Goal: Use online tool/utility: Utilize a website feature to perform a specific function

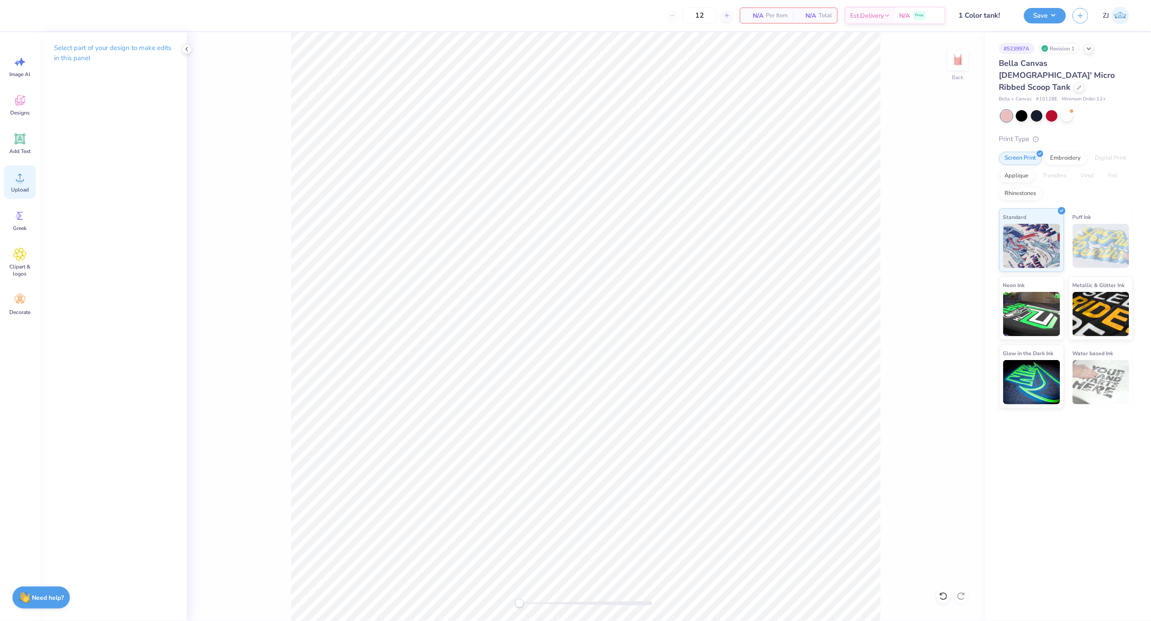
click at [13, 175] on icon at bounding box center [19, 177] width 13 height 13
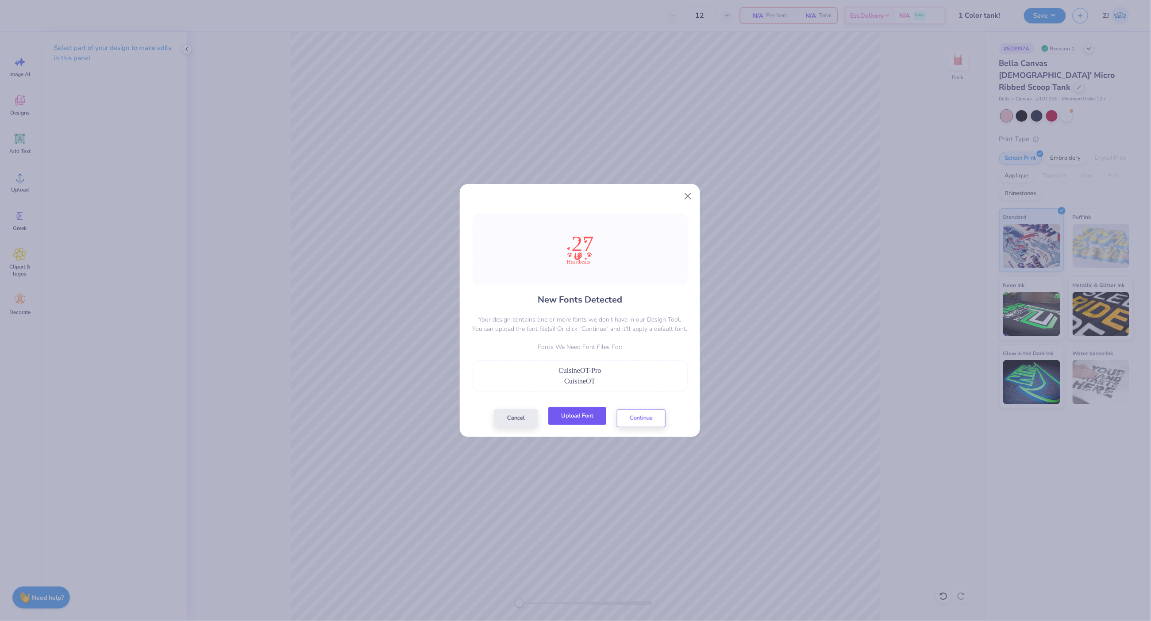
click at [584, 422] on button "Upload Font" at bounding box center [577, 416] width 58 height 18
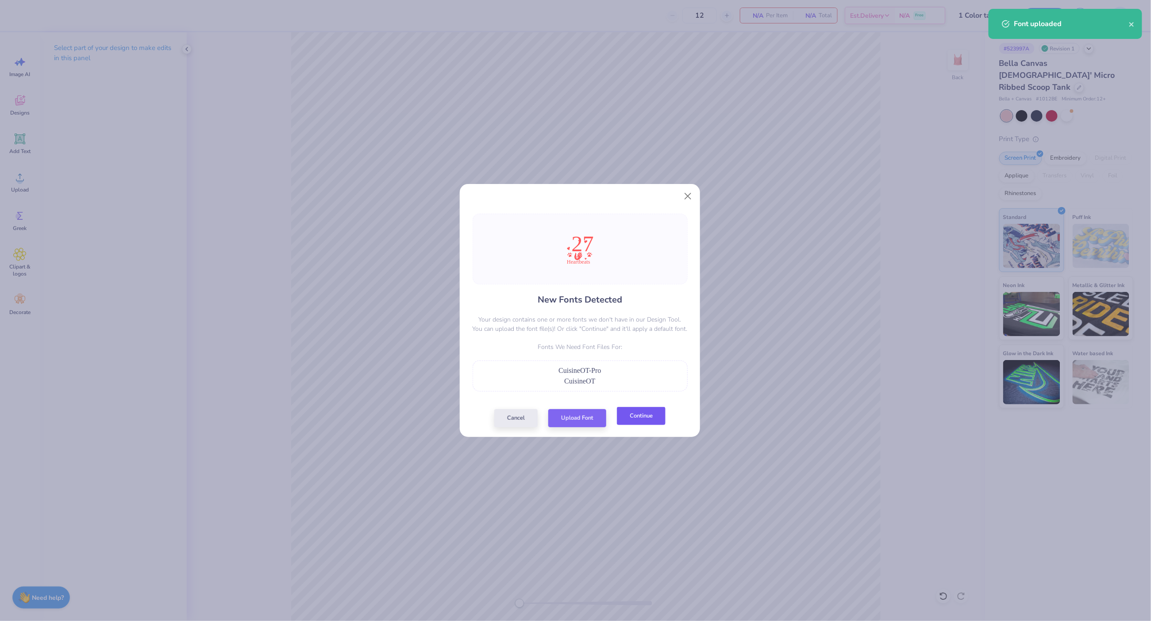
click at [631, 413] on button "Continue" at bounding box center [641, 416] width 49 height 18
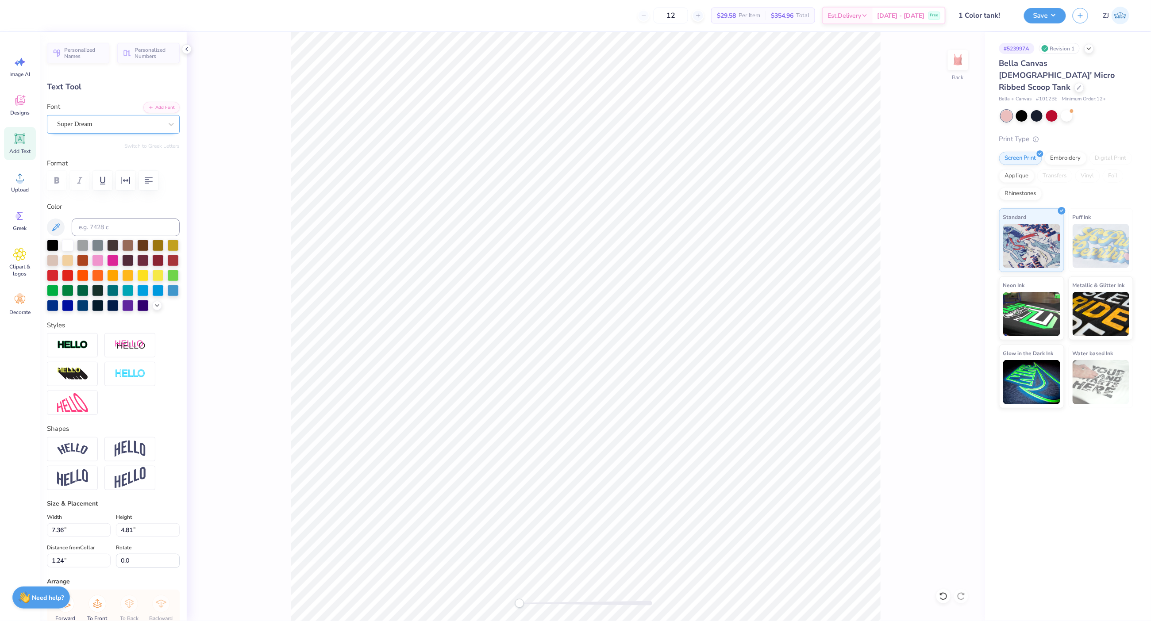
click at [75, 123] on div "Super Dream" at bounding box center [109, 124] width 107 height 14
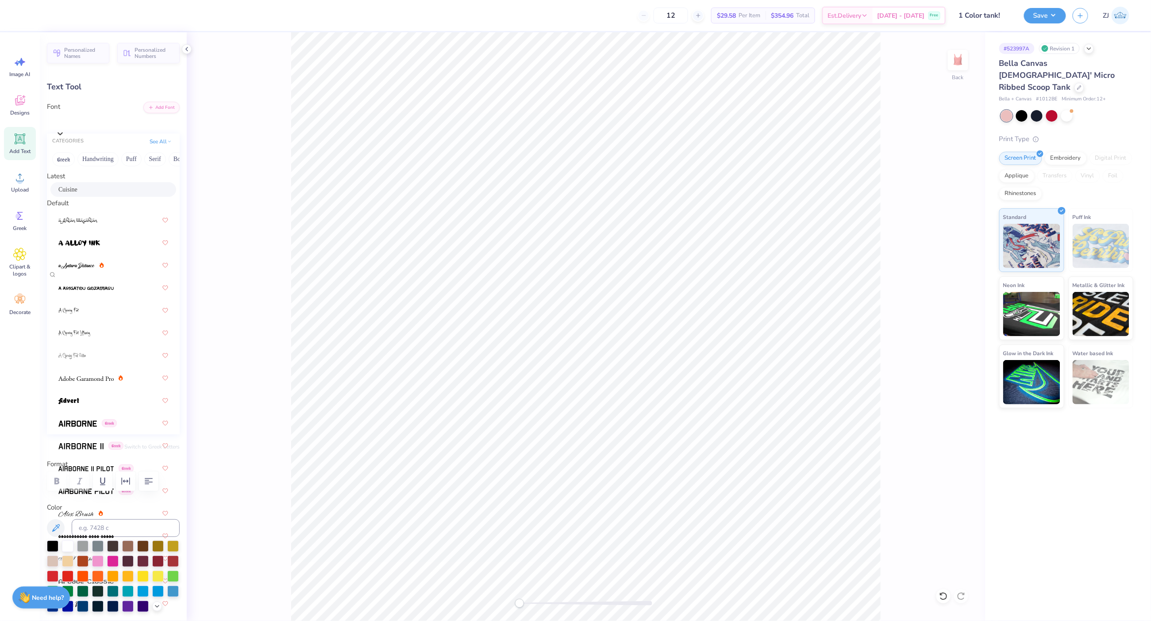
click at [69, 194] on span "Cuisine" at bounding box center [67, 189] width 19 height 9
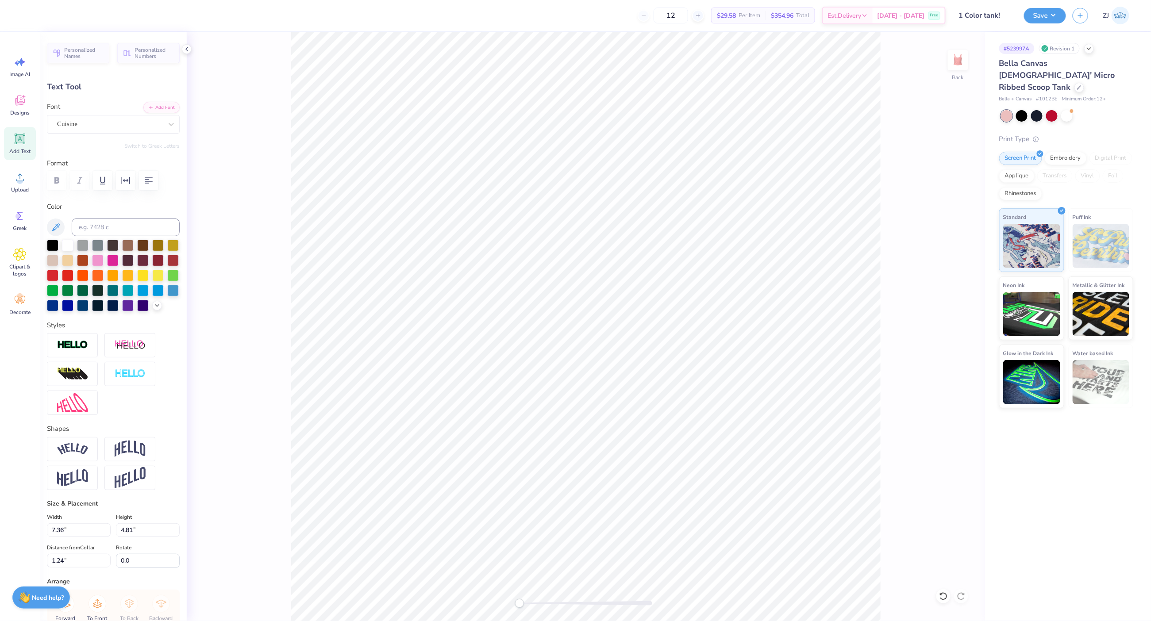
type input "8.96"
type input "1.21"
type input "8.55"
click at [77, 118] on div at bounding box center [109, 124] width 105 height 12
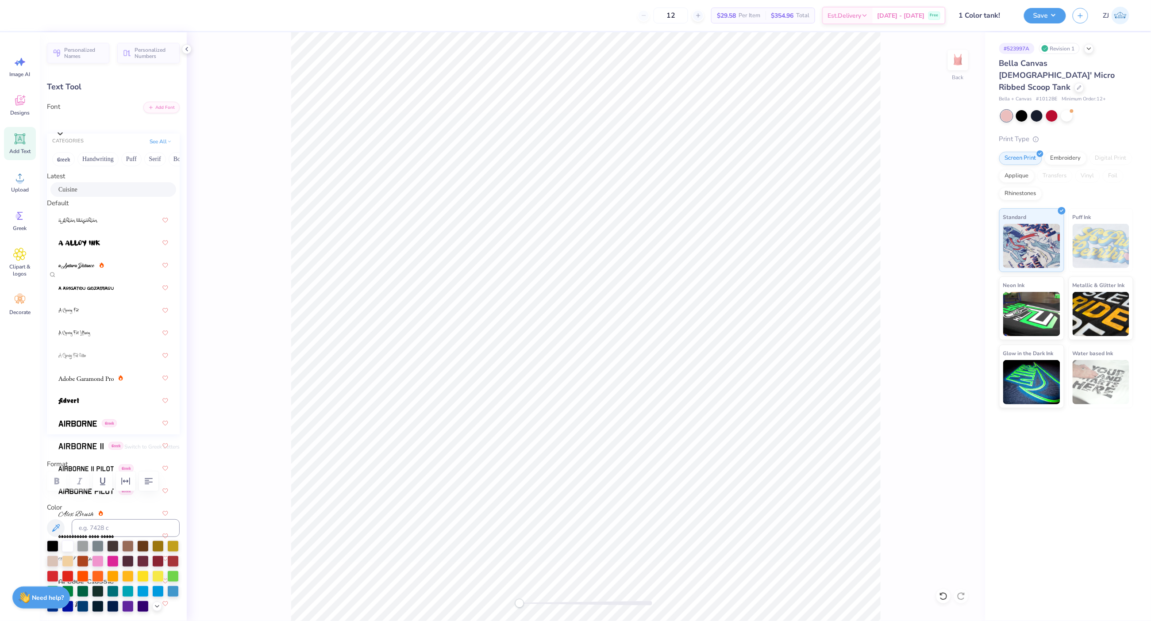
click at [63, 194] on span "Cuisine" at bounding box center [67, 189] width 19 height 9
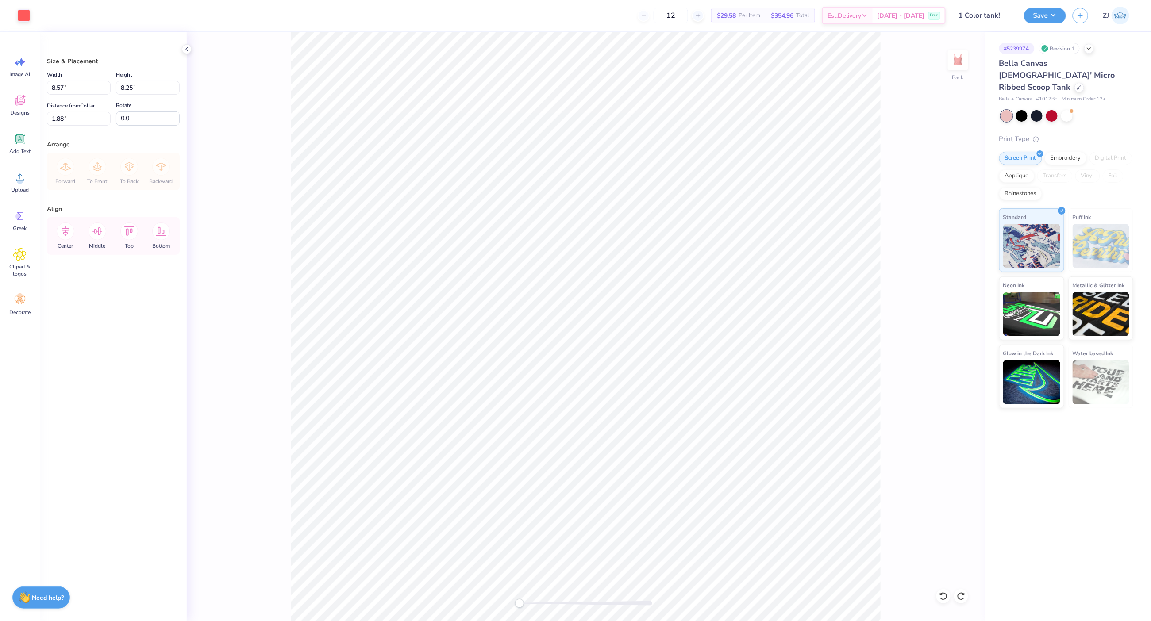
type input "5.46"
type input "5.26"
type input "1.55"
type input "1.27"
click at [71, 86] on input "5.32" at bounding box center [79, 88] width 64 height 14
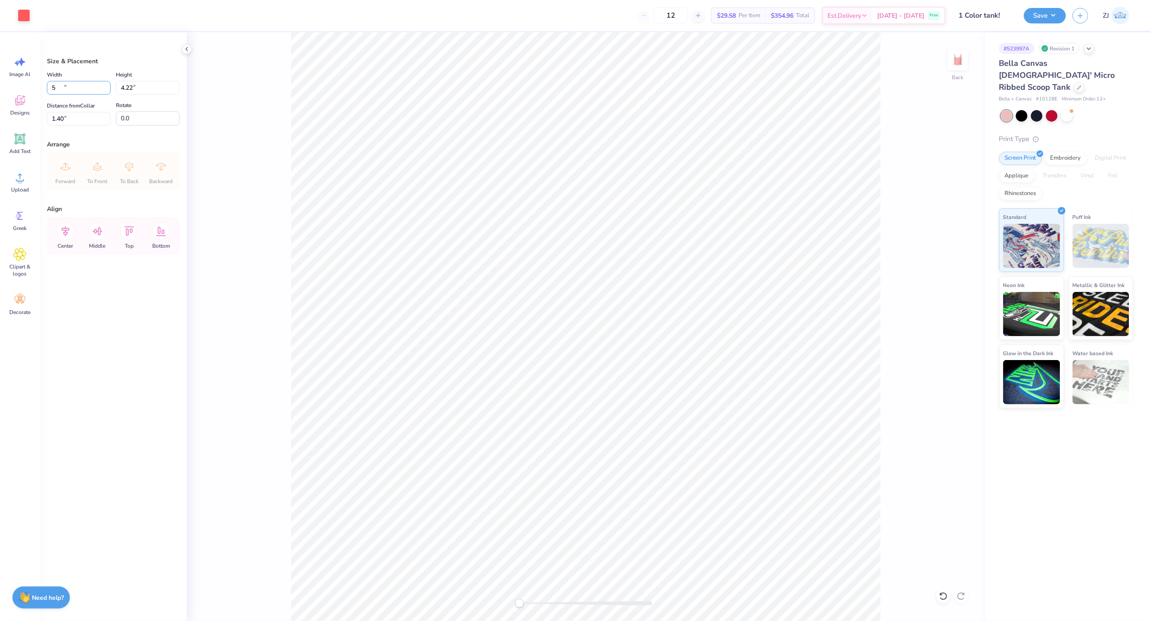
type input "5.00"
type input "4.22"
type input "1.40"
click at [71, 81] on input "5.00" at bounding box center [79, 88] width 64 height 14
type input "4.50"
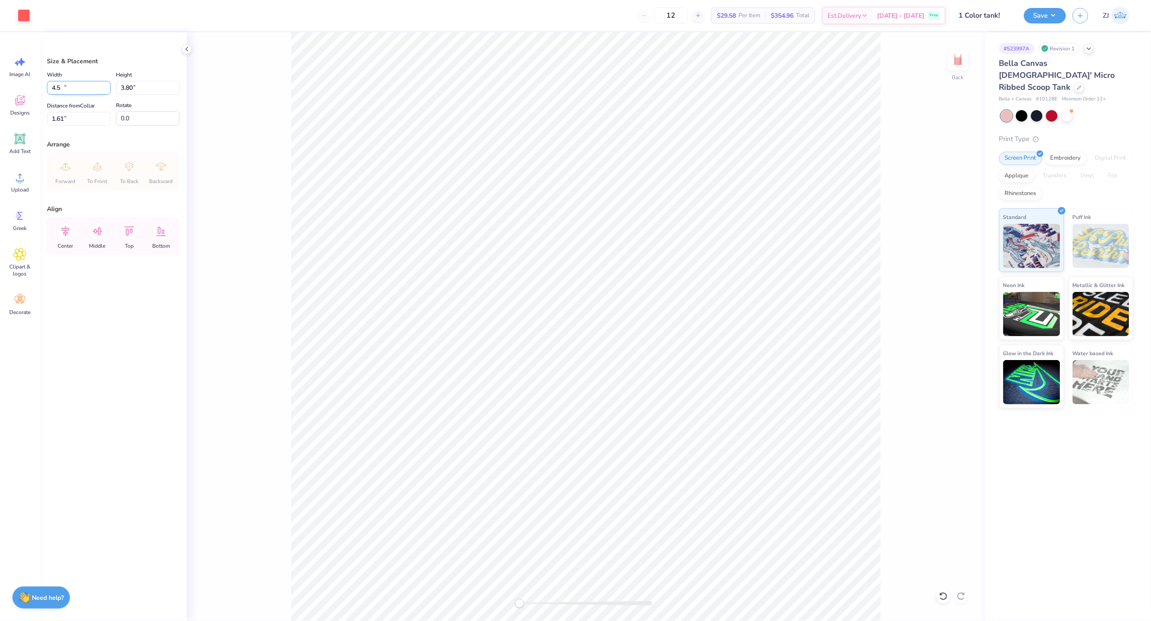
type input "3.80"
type input "1.61"
click at [81, 121] on input "1.61" at bounding box center [79, 119] width 64 height 14
type input "1.50"
click at [68, 230] on icon at bounding box center [66, 232] width 8 height 10
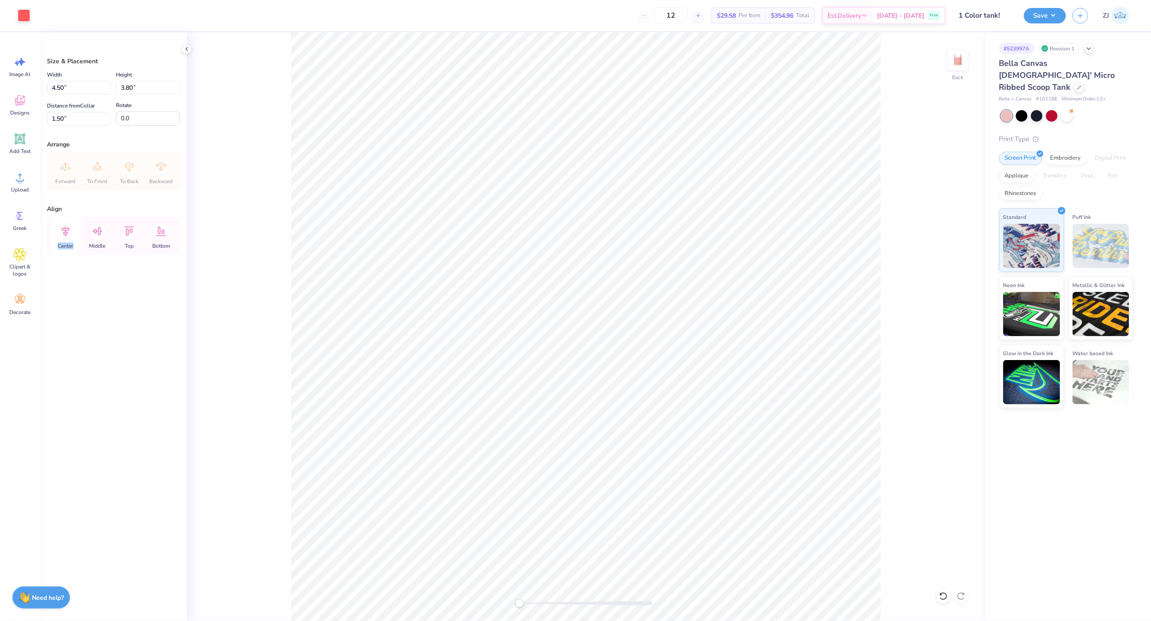
click at [68, 230] on icon at bounding box center [66, 232] width 8 height 10
click at [1046, 12] on button "Save" at bounding box center [1045, 14] width 42 height 15
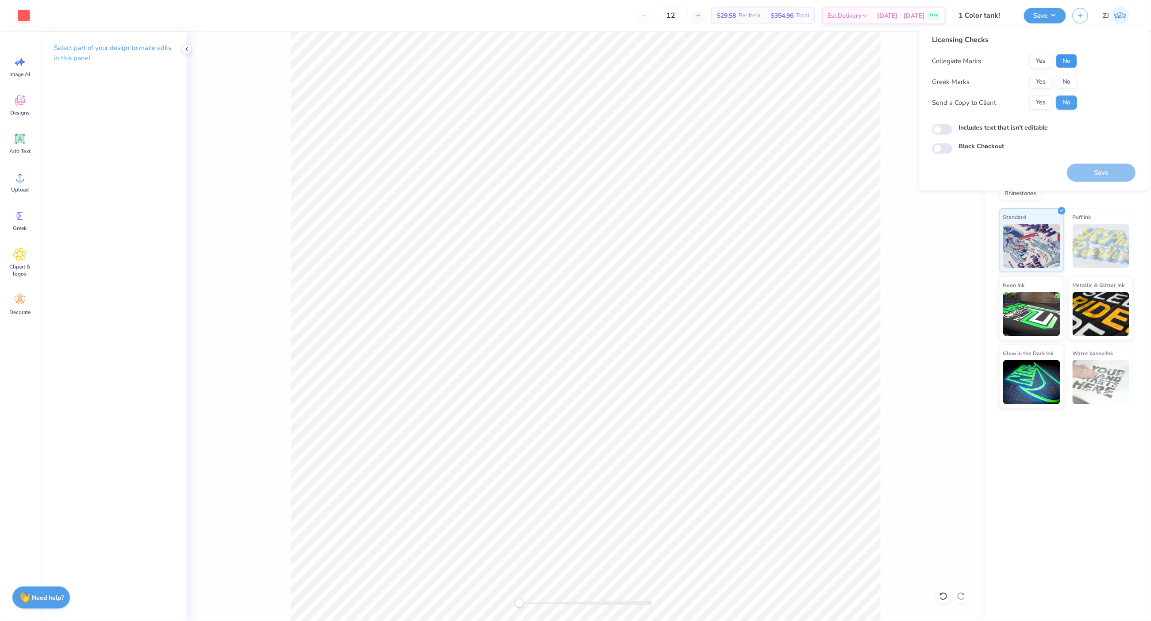
click at [1062, 57] on button "No" at bounding box center [1066, 61] width 21 height 14
click at [1068, 77] on button "No" at bounding box center [1066, 82] width 21 height 14
click at [1040, 101] on button "Yes" at bounding box center [1040, 103] width 23 height 14
click at [1080, 173] on button "Save" at bounding box center [1101, 173] width 69 height 18
